Goal: Task Accomplishment & Management: Complete application form

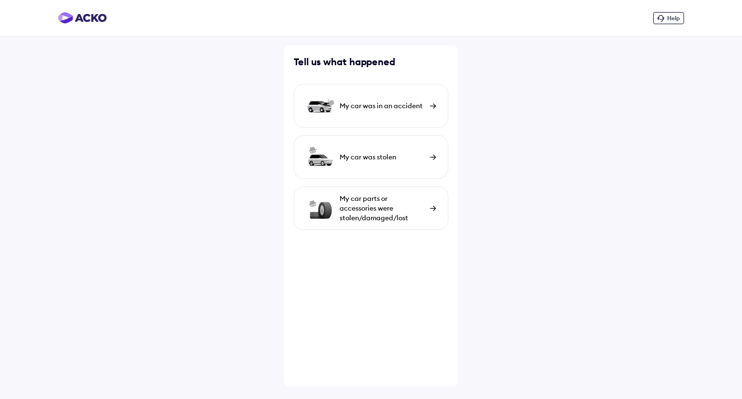
click at [406, 97] on div "My car was in an accident" at bounding box center [371, 105] width 155 height 43
click at [398, 210] on div "My car parts or accessories were stolen/damaged/lost" at bounding box center [382, 208] width 85 height 29
click at [418, 213] on div "My car parts or accessories were stolen/damaged/lost" at bounding box center [382, 208] width 85 height 29
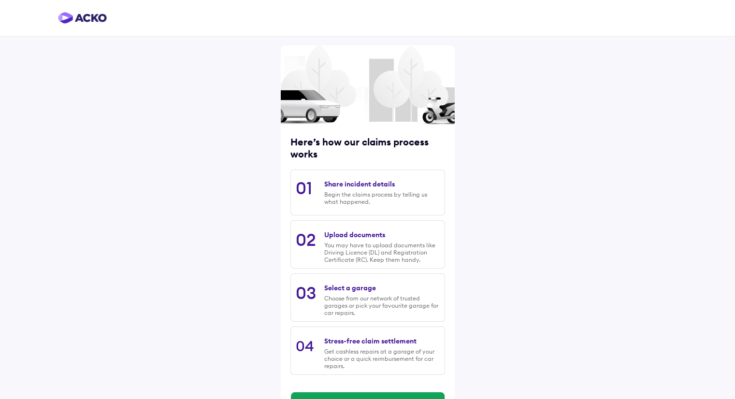
scroll to position [32, 0]
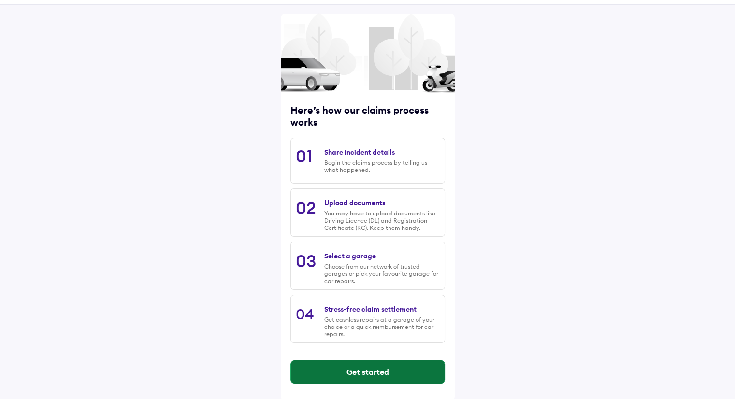
click at [371, 372] on button "Get started" at bounding box center [368, 371] width 154 height 23
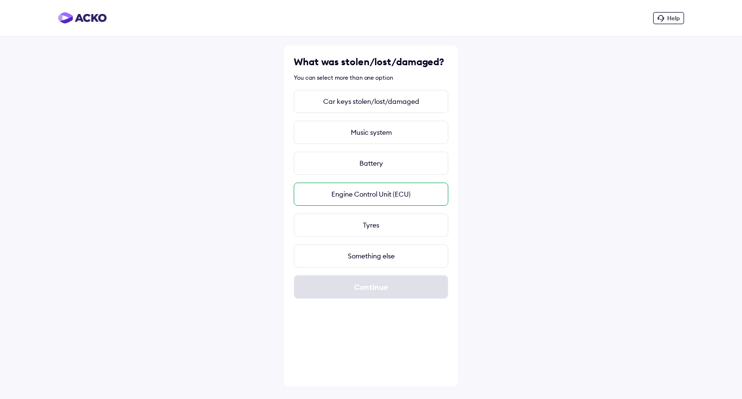
click at [389, 198] on div "Engine Control Unit (ECU)" at bounding box center [371, 194] width 155 height 23
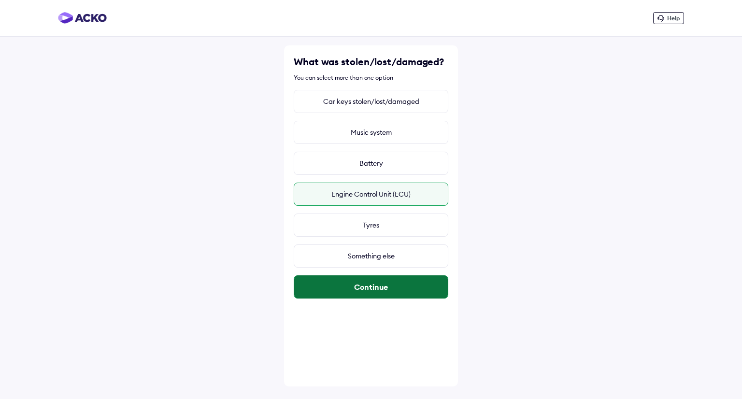
click at [378, 285] on button "Continue" at bounding box center [371, 286] width 154 height 23
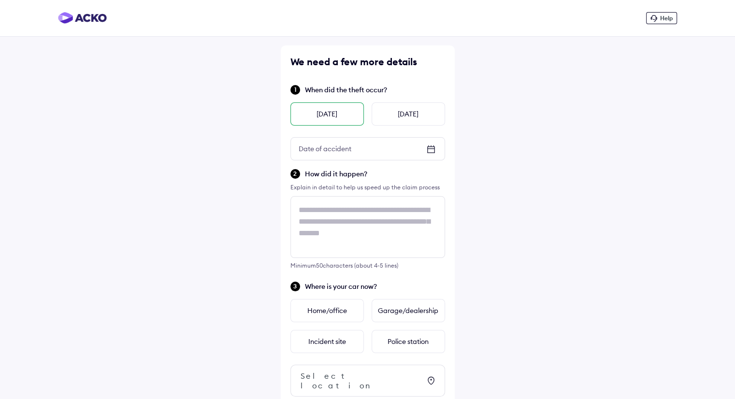
click at [346, 113] on div "Yesterday" at bounding box center [326, 113] width 73 height 23
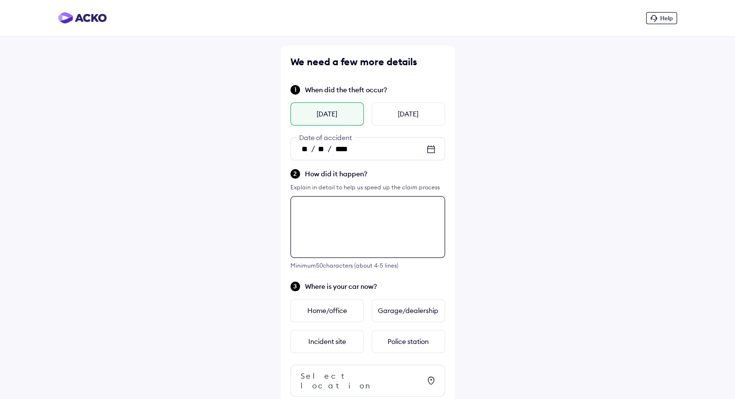
click at [354, 213] on div "We need a few more details When did the theft occur? Yesterday Today ** / ** / …" at bounding box center [368, 277] width 174 height 464
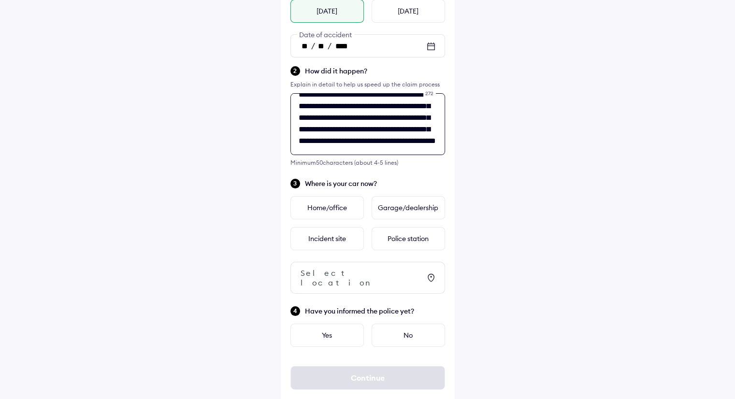
scroll to position [39, 0]
type textarea "**********"
click at [311, 213] on div "Home/office" at bounding box center [326, 207] width 73 height 23
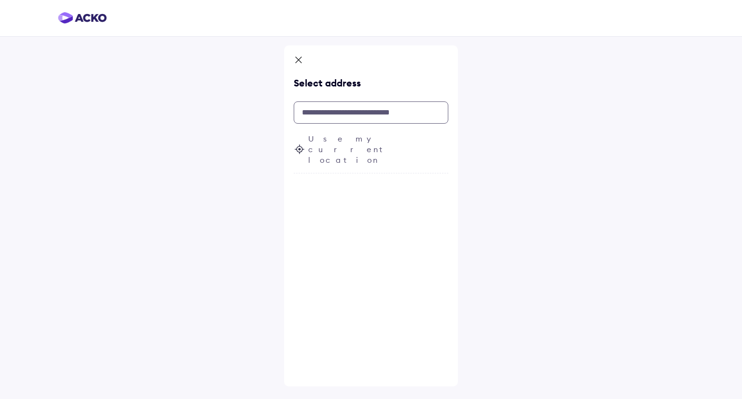
click at [347, 108] on input "text" at bounding box center [371, 112] width 155 height 22
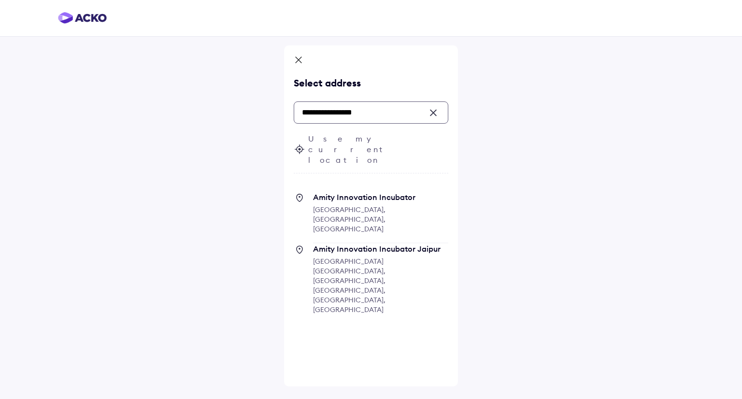
click at [342, 196] on span "Sector 125, Noida, Uttar Pradesh, India" at bounding box center [349, 210] width 72 height 28
type input "**********"
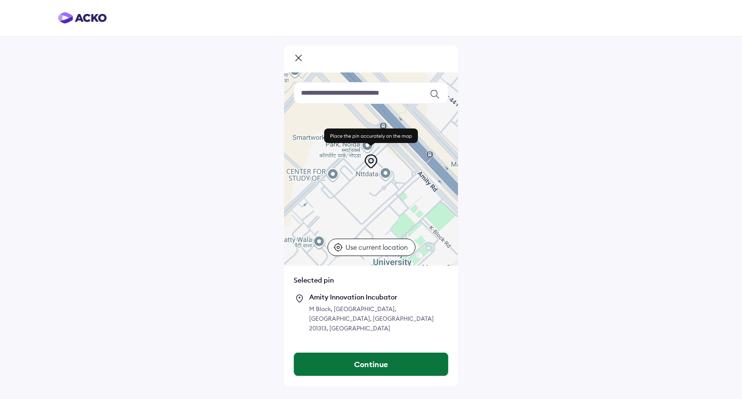
click at [379, 354] on button "Continue" at bounding box center [371, 364] width 154 height 23
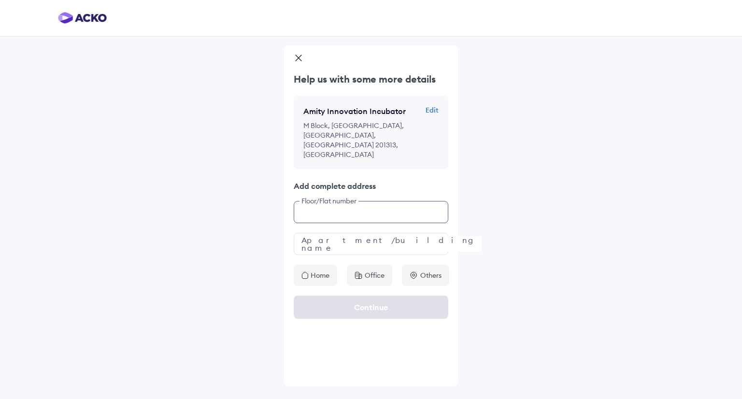
click at [346, 201] on input "text" at bounding box center [371, 212] width 155 height 22
type input "******"
click at [368, 265] on div "Office" at bounding box center [369, 275] width 45 height 21
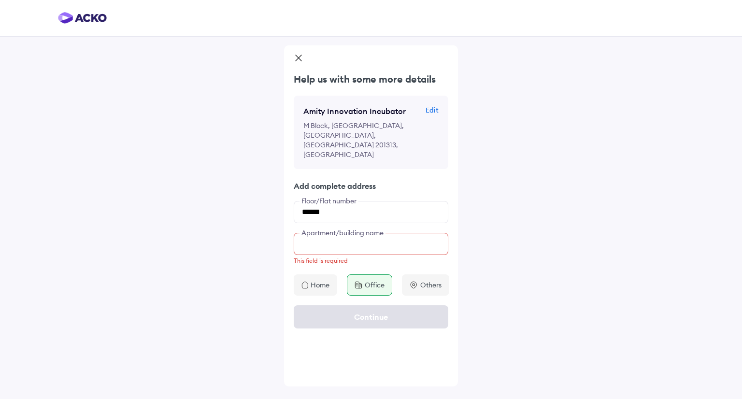
click at [330, 233] on input "text" at bounding box center [371, 244] width 155 height 22
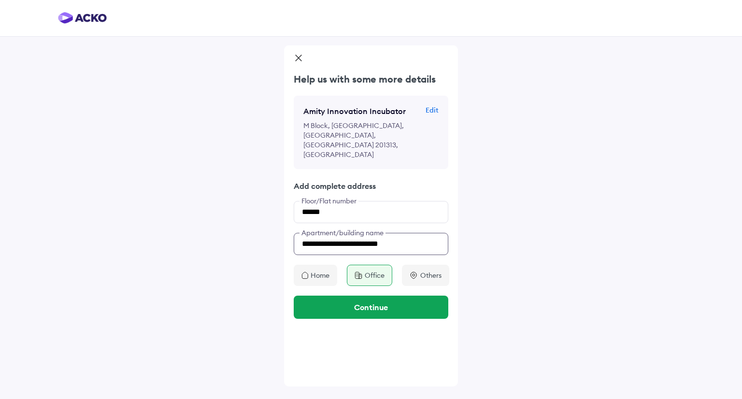
type input "**********"
click at [372, 286] on div "Continue" at bounding box center [371, 307] width 174 height 43
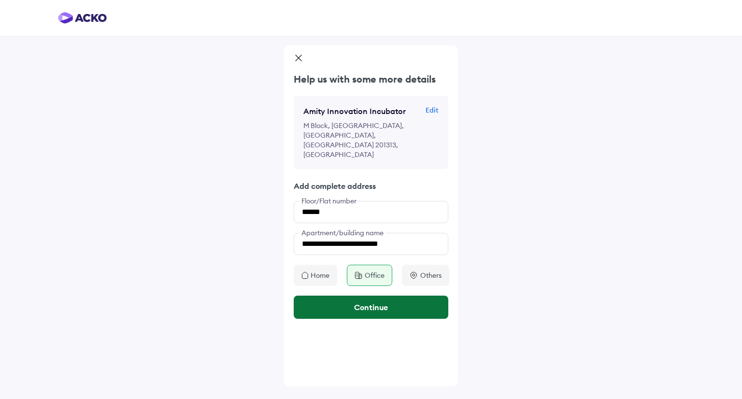
click at [376, 296] on button "Continue" at bounding box center [371, 307] width 155 height 23
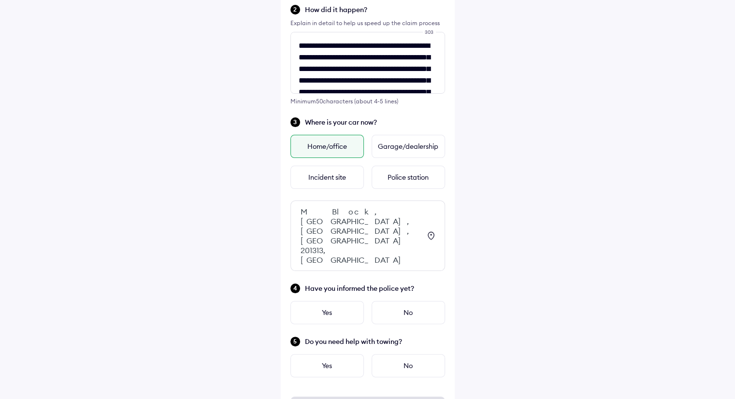
scroll to position [173, 0]
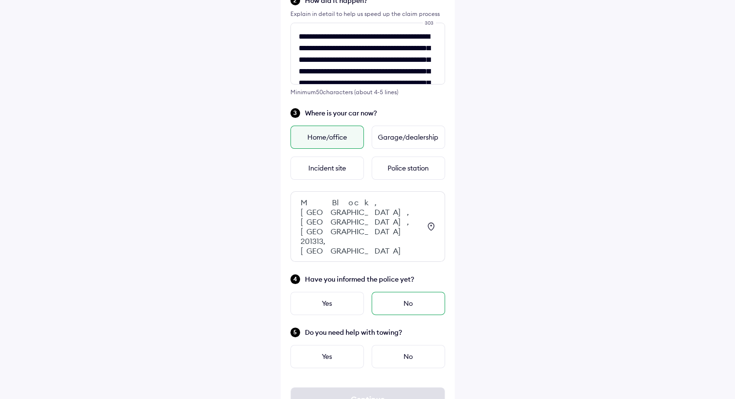
click at [426, 292] on div "No" at bounding box center [407, 303] width 73 height 23
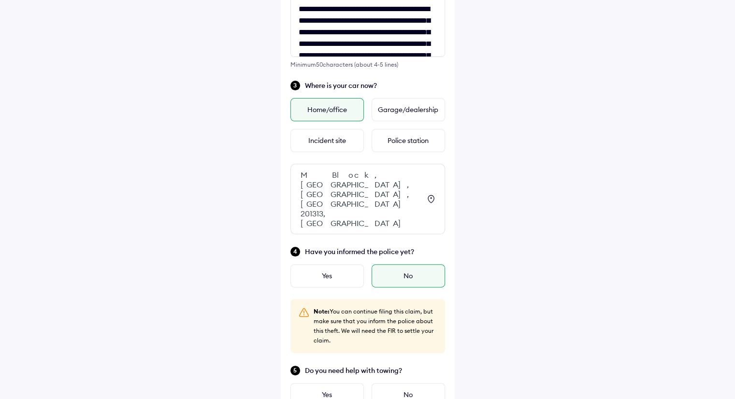
scroll to position [239, 0]
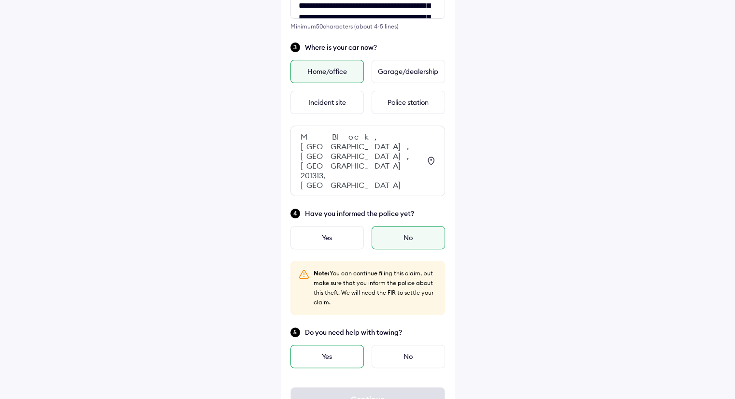
click at [330, 345] on div "Yes" at bounding box center [326, 356] width 73 height 23
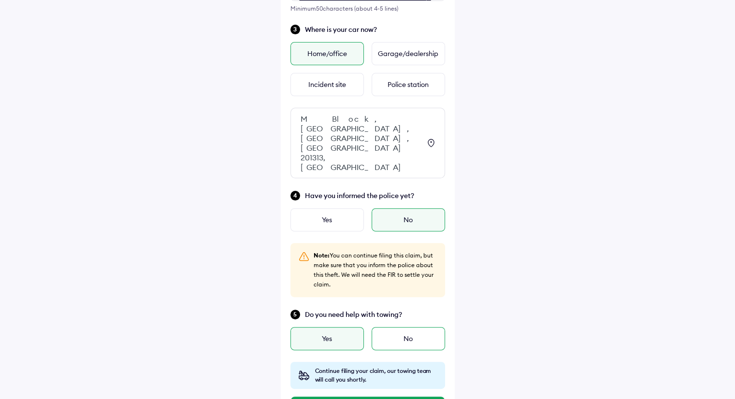
scroll to position [266, 0]
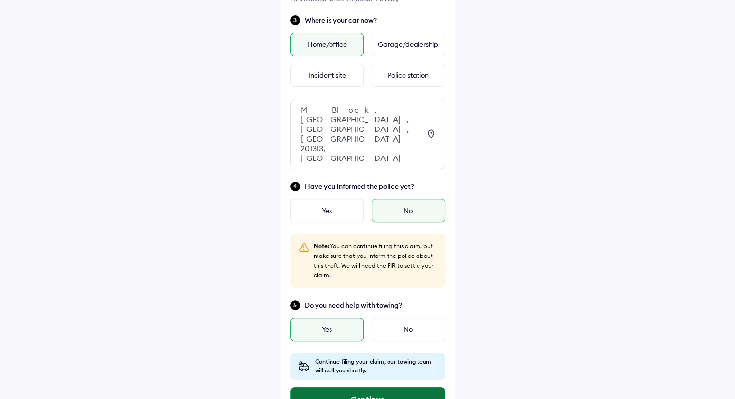
click at [386, 387] on button "Continue" at bounding box center [368, 398] width 154 height 23
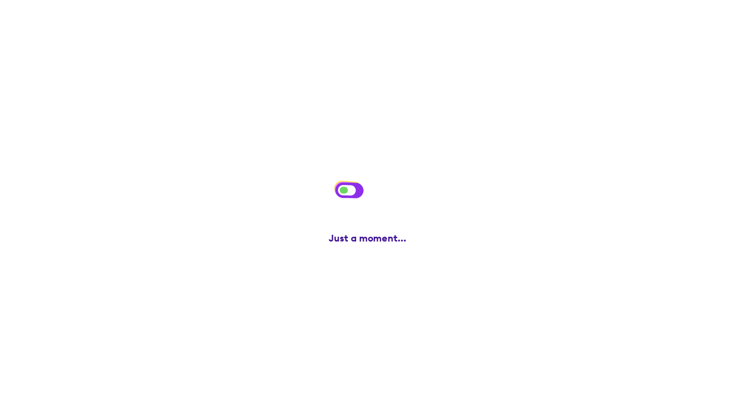
scroll to position [0, 0]
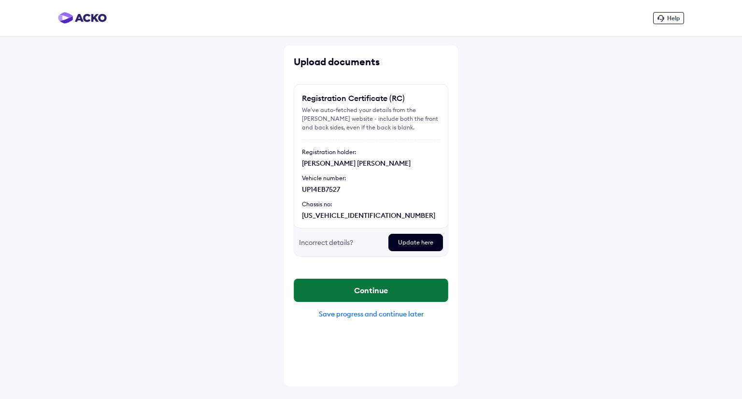
click at [401, 290] on button "Continue" at bounding box center [371, 290] width 154 height 23
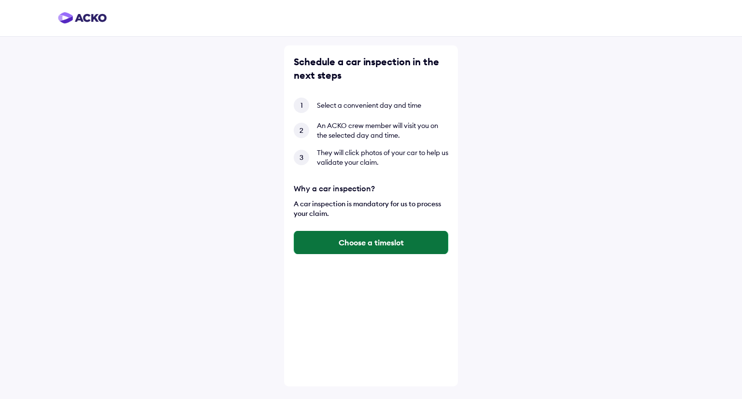
click at [384, 242] on button "Choose a timeslot" at bounding box center [371, 242] width 154 height 23
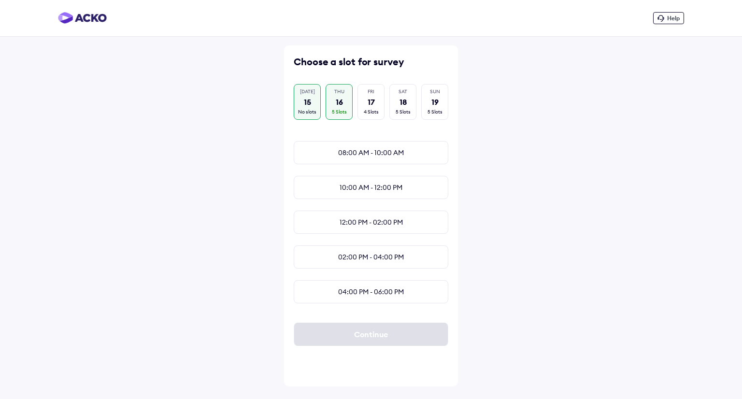
click at [315, 113] on div "No slots" at bounding box center [307, 112] width 18 height 7
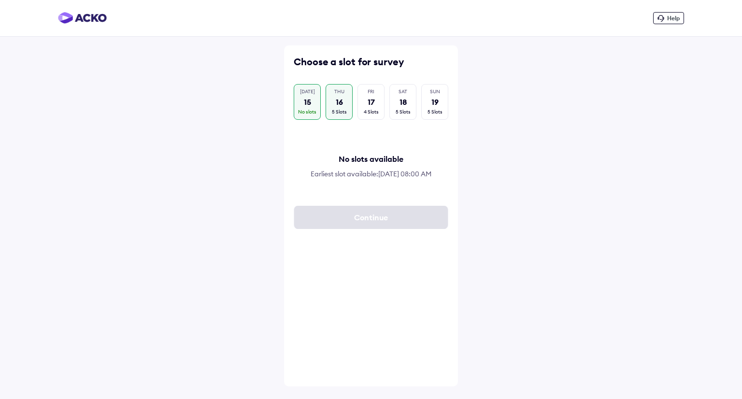
click at [336, 112] on div "5 Slots" at bounding box center [339, 112] width 15 height 7
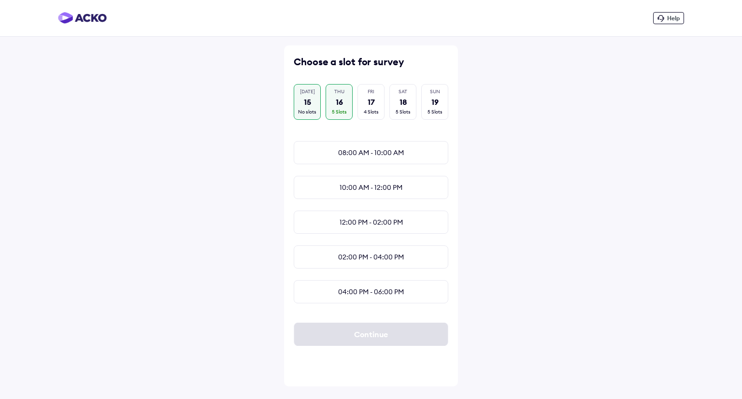
click at [304, 97] on div "15" at bounding box center [307, 102] width 7 height 11
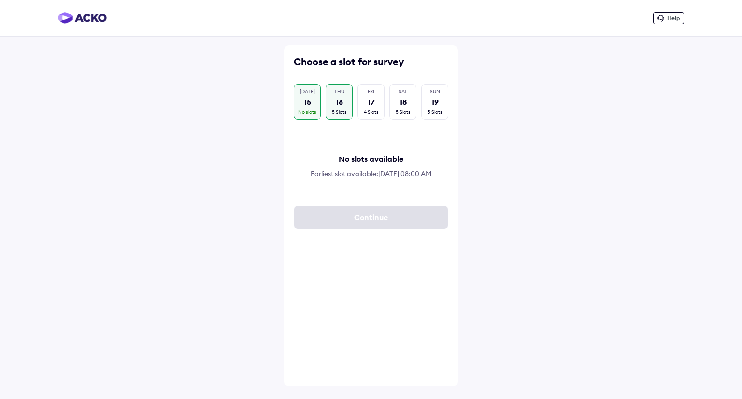
click at [333, 95] on div "THU 16 5 Slots" at bounding box center [339, 102] width 27 height 36
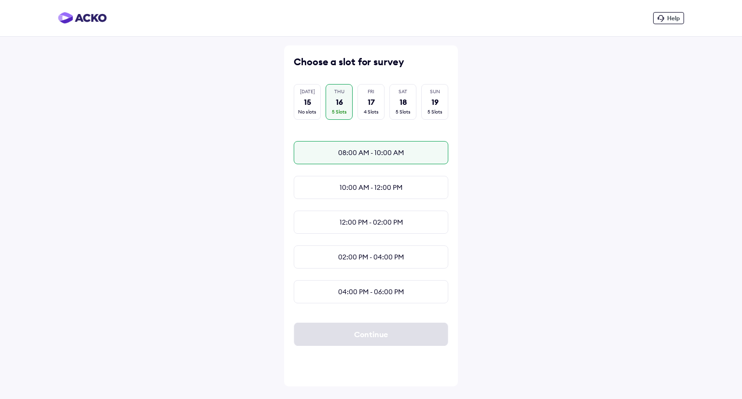
click at [367, 152] on div "08:00 AM - 10:00 AM" at bounding box center [371, 152] width 155 height 23
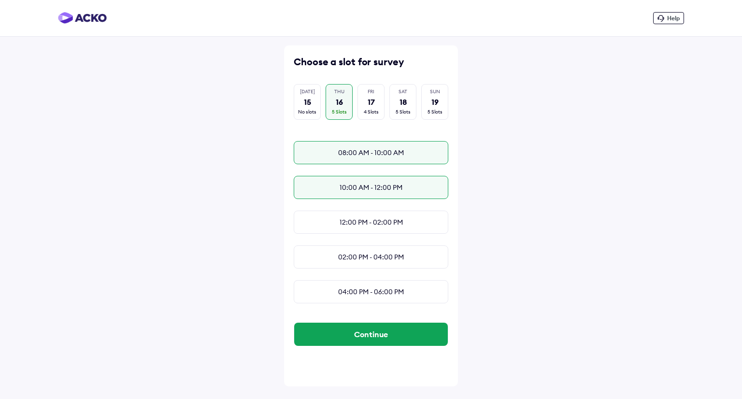
click at [360, 194] on div "10:00 AM - 12:00 PM" at bounding box center [371, 187] width 155 height 23
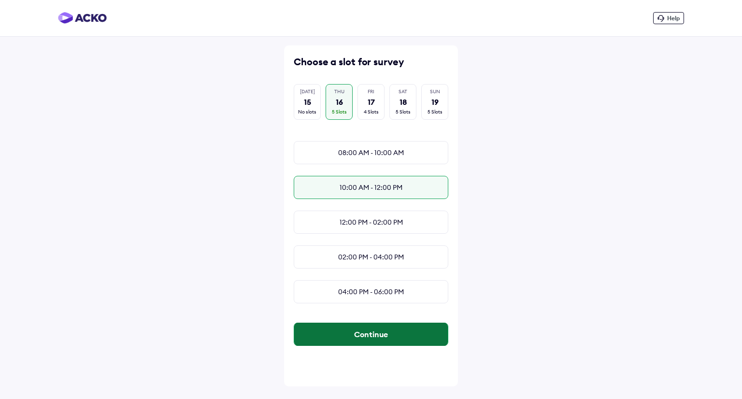
click at [360, 340] on button "Continue" at bounding box center [371, 334] width 154 height 23
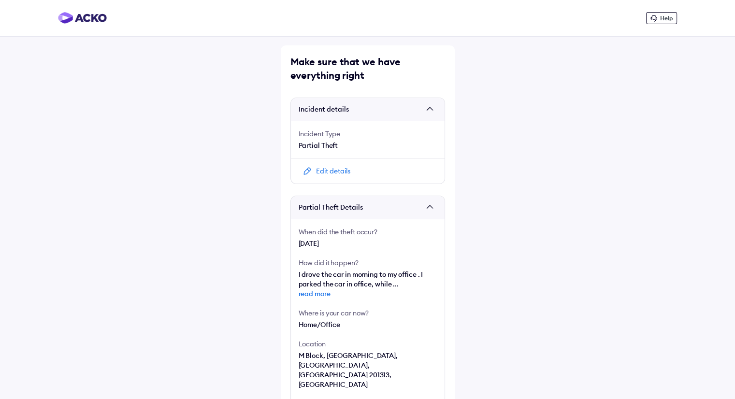
click at [348, 174] on div "Edit details" at bounding box center [333, 171] width 34 height 10
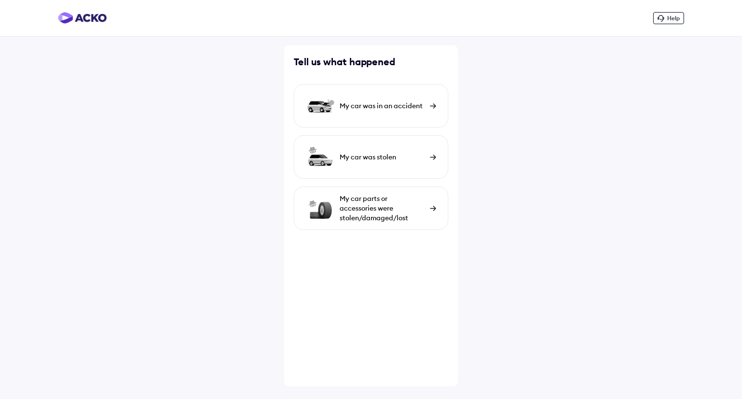
click at [399, 199] on div "My car parts or accessories were stolen/damaged/lost" at bounding box center [382, 208] width 85 height 29
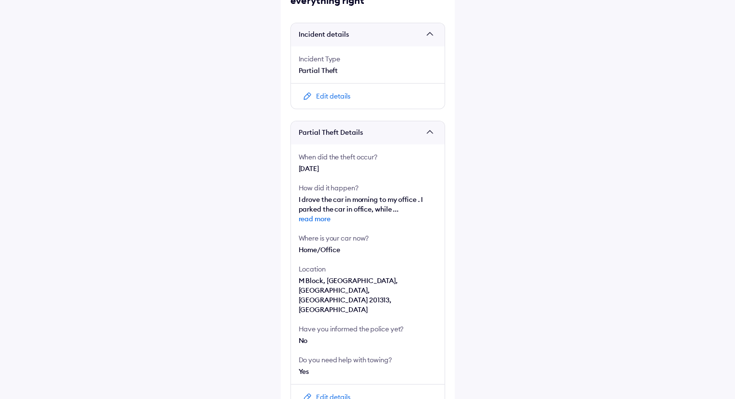
scroll to position [235, 0]
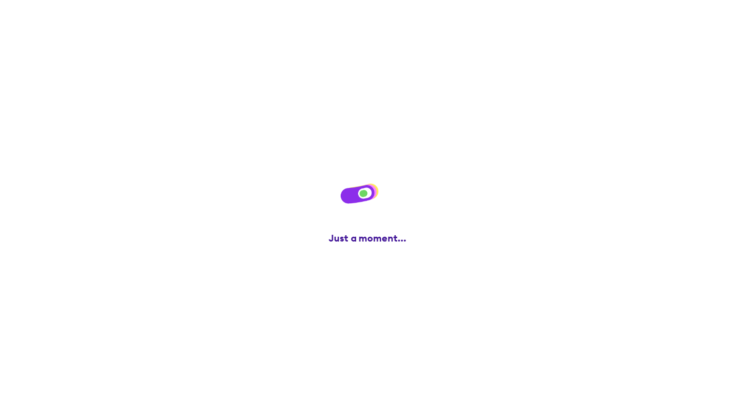
scroll to position [0, 0]
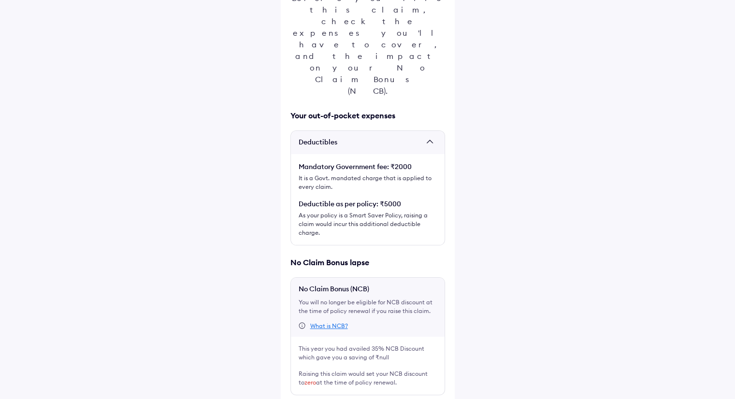
scroll to position [132, 0]
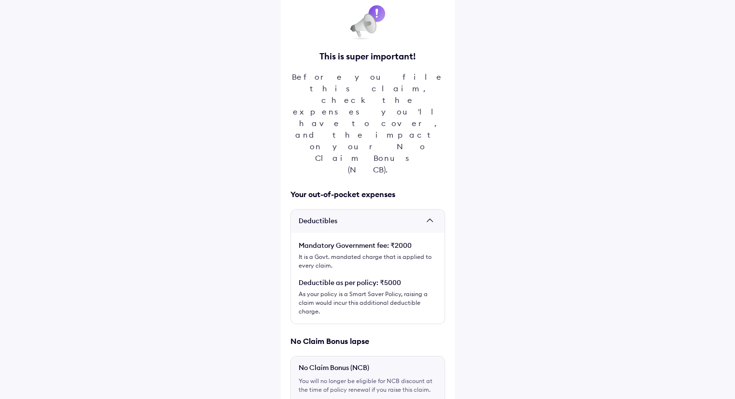
scroll to position [51, 0]
